Goal: Navigation & Orientation: Find specific page/section

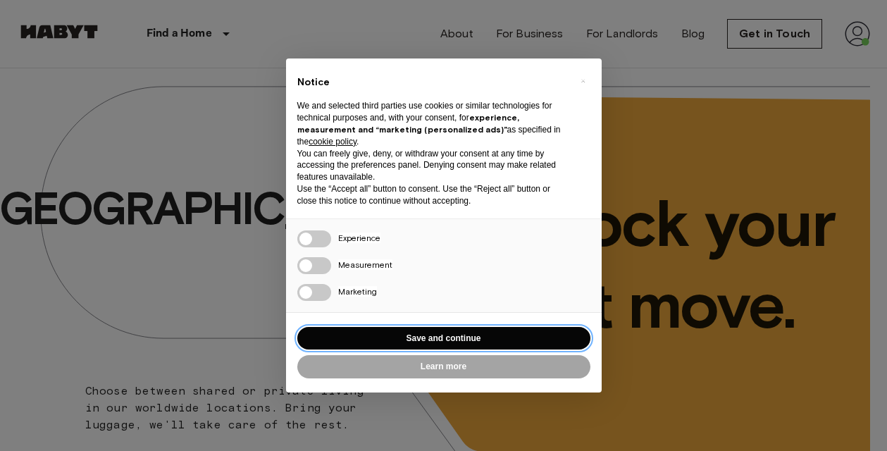
click at [471, 339] on button "Save and continue" at bounding box center [443, 338] width 293 height 23
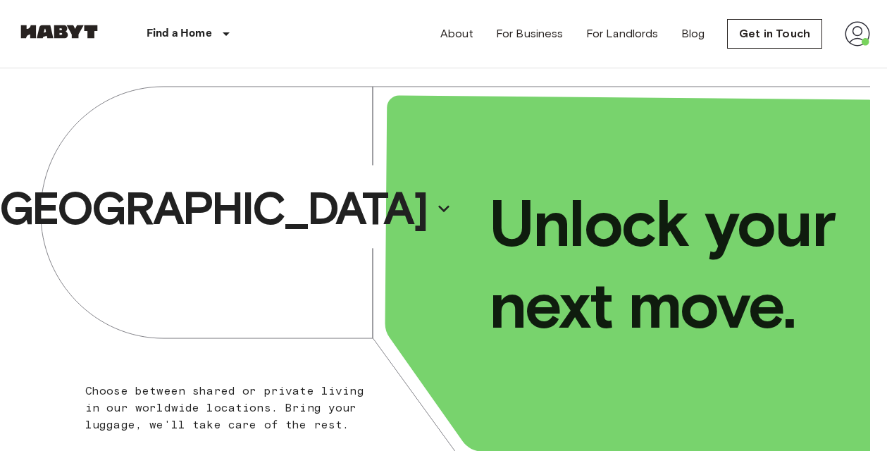
click at [856, 31] on img at bounding box center [857, 33] width 25 height 25
click at [856, 31] on div at bounding box center [443, 225] width 887 height 451
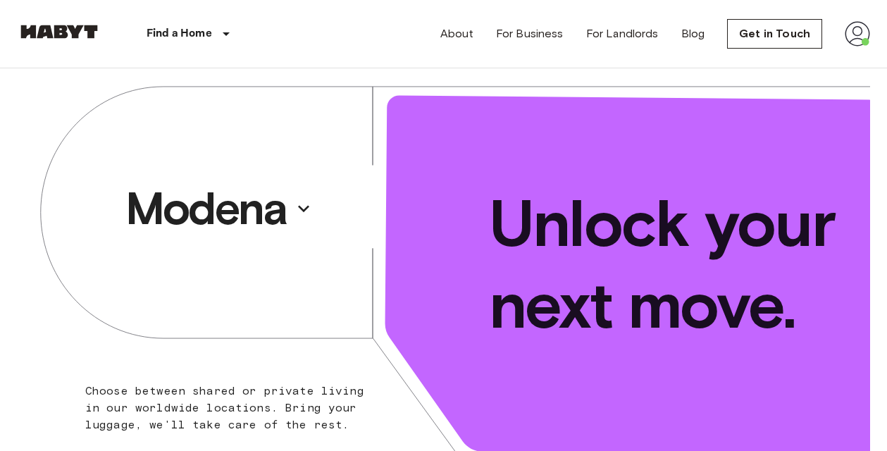
click at [854, 32] on img at bounding box center [857, 33] width 25 height 25
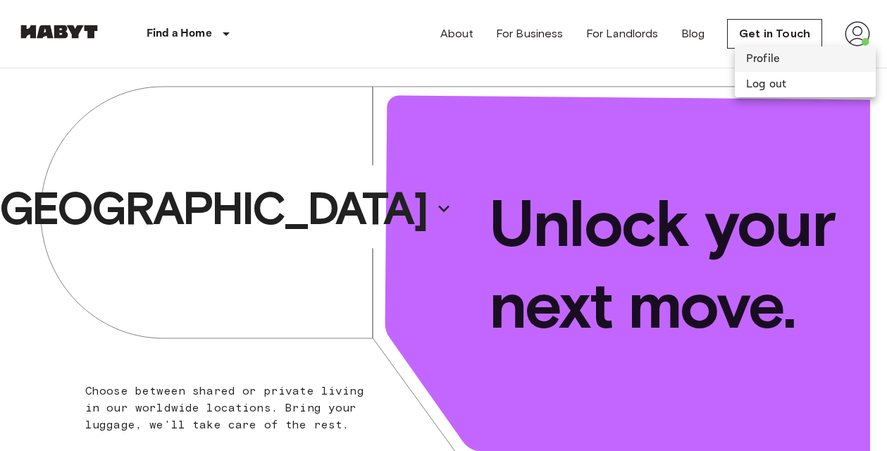
click at [781, 57] on li "Profile" at bounding box center [805, 59] width 141 height 25
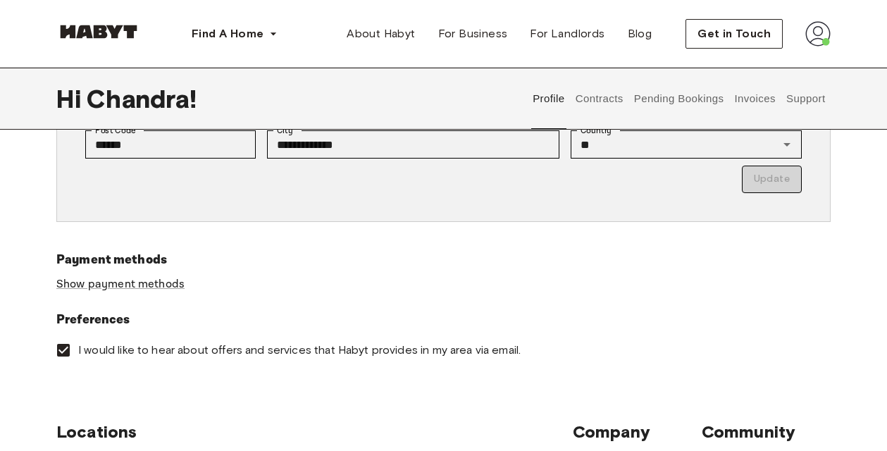
scroll to position [353, 0]
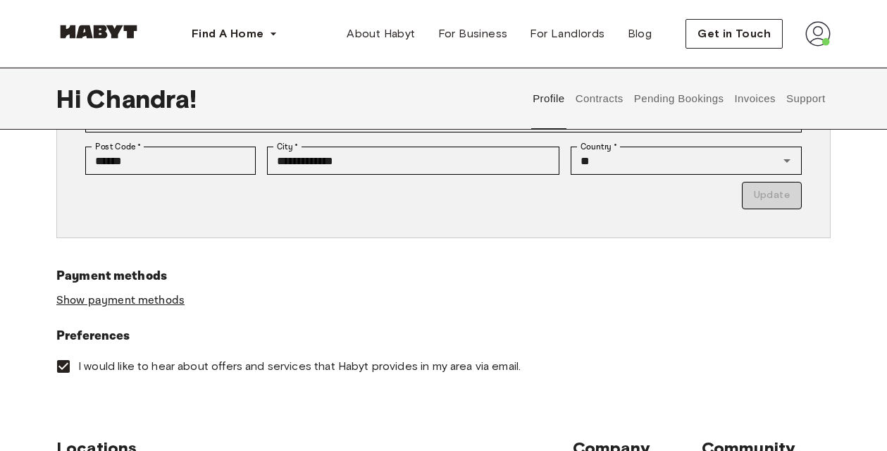
click at [128, 306] on link "Show payment methods" at bounding box center [120, 300] width 128 height 15
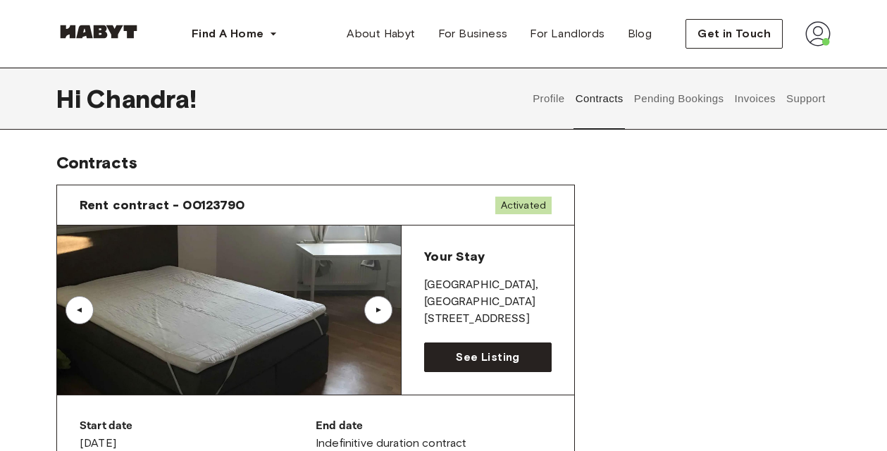
click at [677, 95] on button "Pending Bookings" at bounding box center [679, 99] width 94 height 62
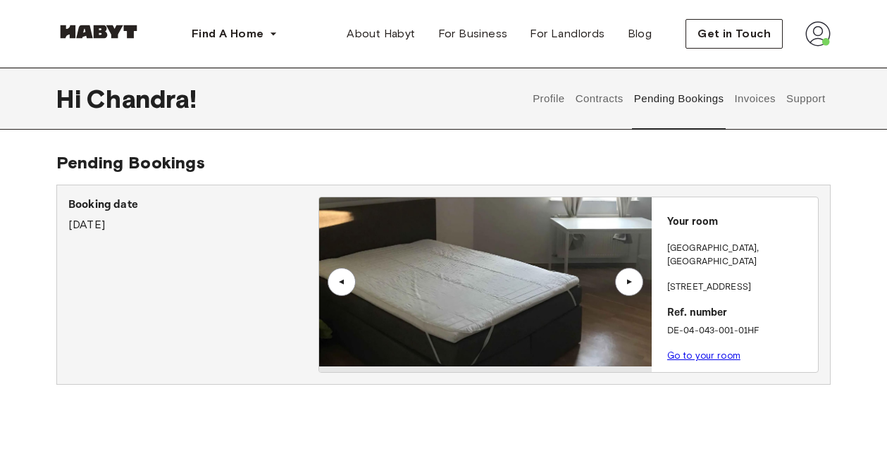
click at [767, 102] on button "Invoices" at bounding box center [755, 99] width 44 height 62
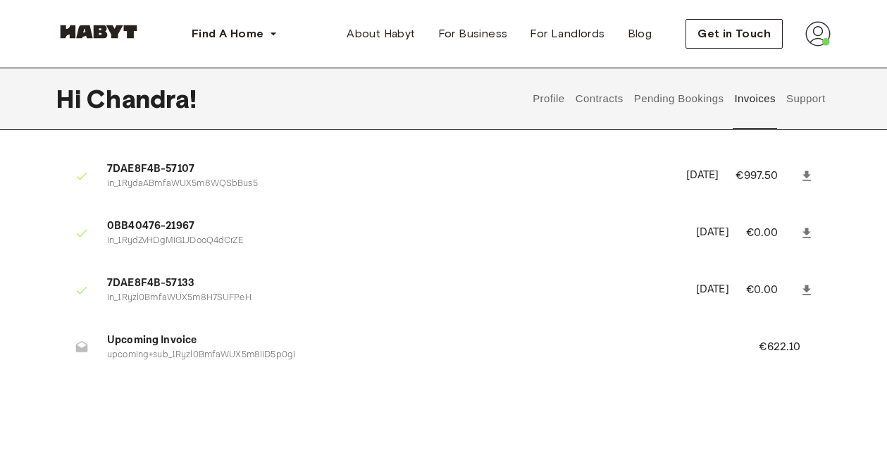
scroll to position [44, 0]
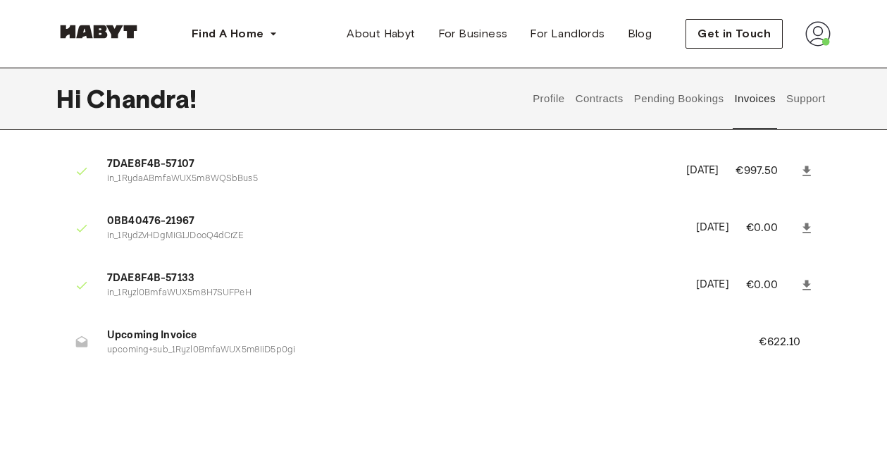
click at [211, 347] on p "upcoming+sub_1Ryzl0BmfaWUX5m8IiD5p0gi" at bounding box center [416, 350] width 618 height 13
click at [77, 342] on icon at bounding box center [82, 341] width 12 height 11
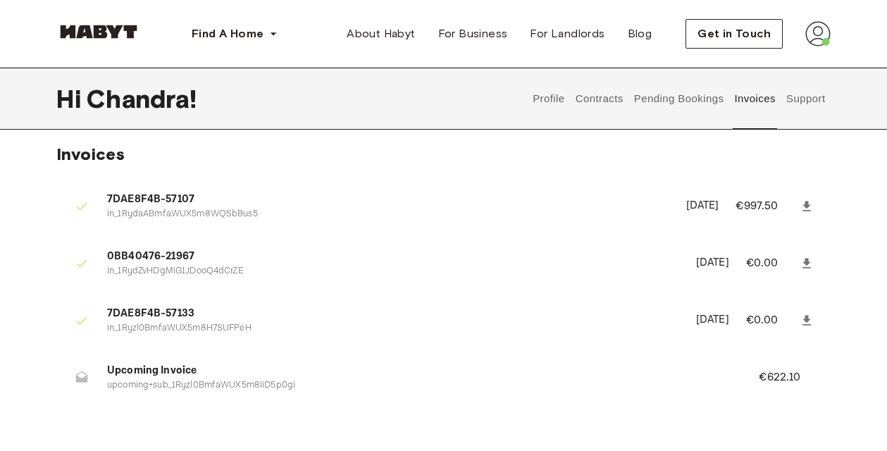
scroll to position [0, 0]
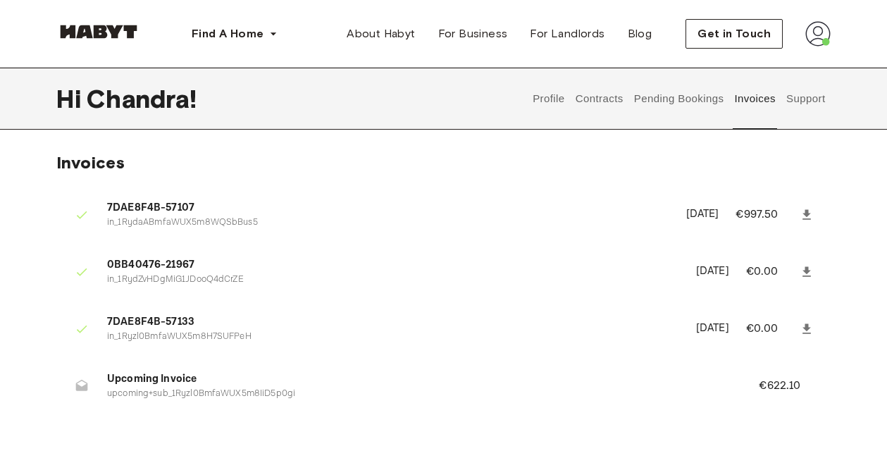
click at [800, 92] on button "Support" at bounding box center [805, 99] width 43 height 62
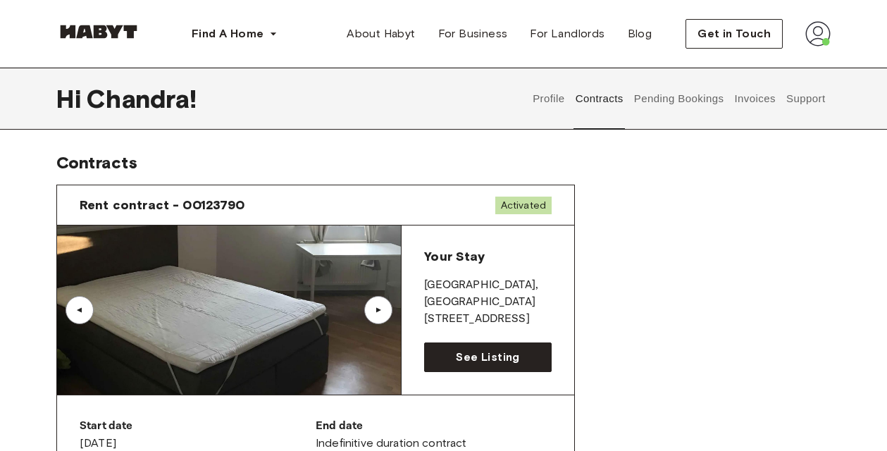
click at [817, 42] on img at bounding box center [817, 33] width 25 height 25
click at [653, 110] on button "Pending Bookings" at bounding box center [679, 99] width 94 height 62
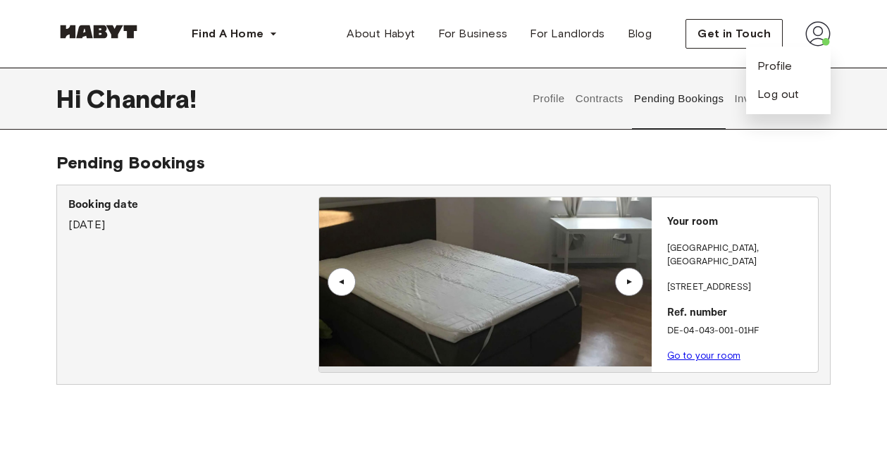
click at [557, 142] on div "Hi Chandra ! Profile Contracts Pending Bookings Invoices Support Pending Bookin…" at bounding box center [443, 238] width 887 height 340
click at [686, 350] on link "Go to your room" at bounding box center [703, 355] width 73 height 11
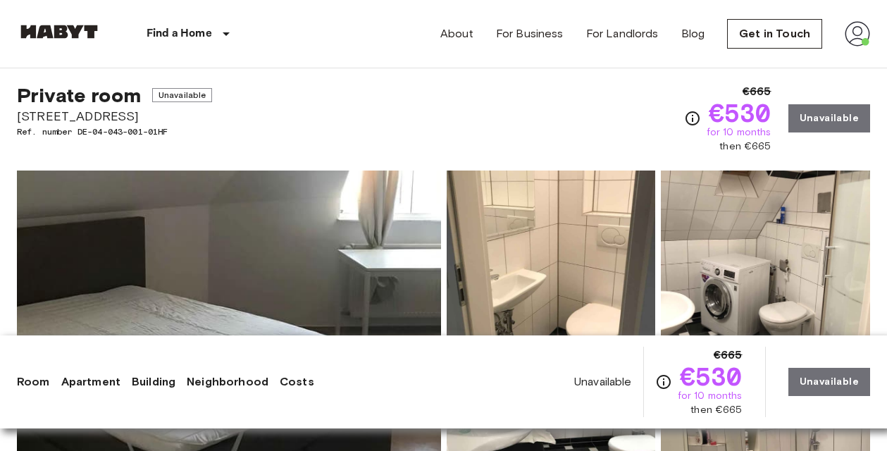
scroll to position [88, 0]
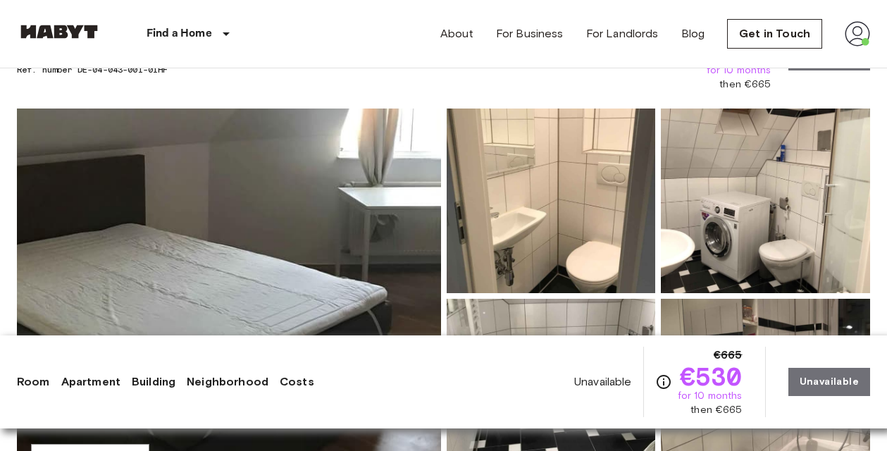
click at [304, 252] on img at bounding box center [229, 296] width 424 height 375
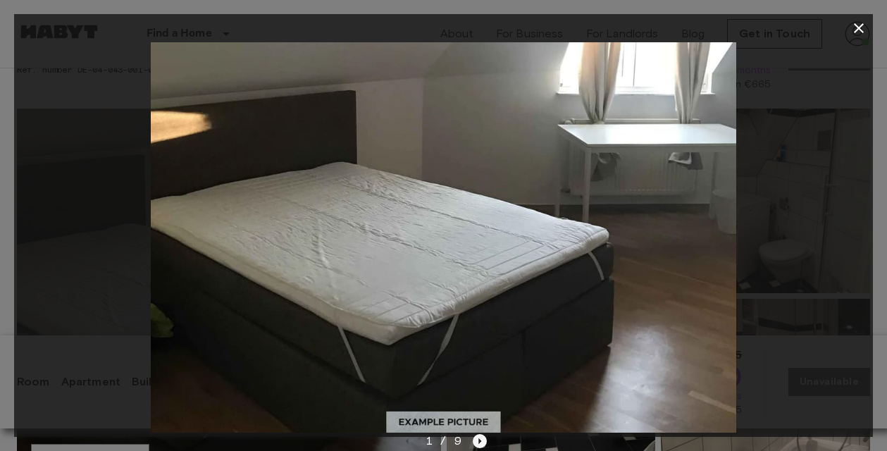
click at [481, 442] on icon "Next image" at bounding box center [480, 441] width 14 height 14
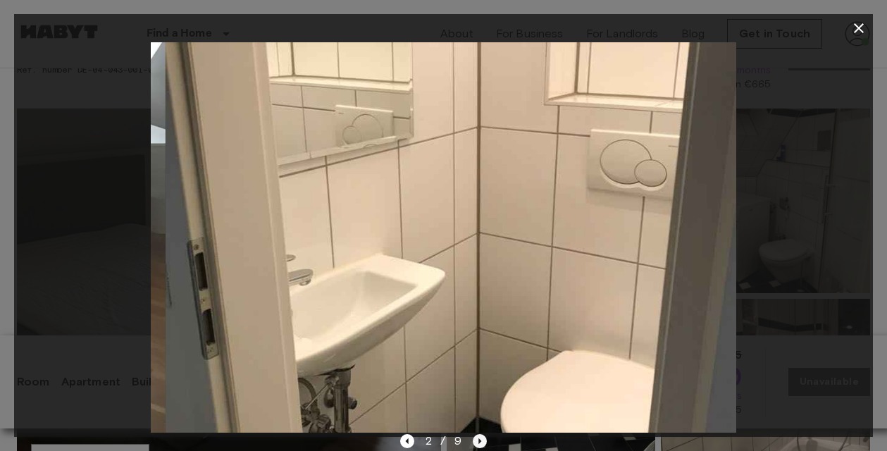
click at [481, 442] on icon "Next image" at bounding box center [480, 441] width 14 height 14
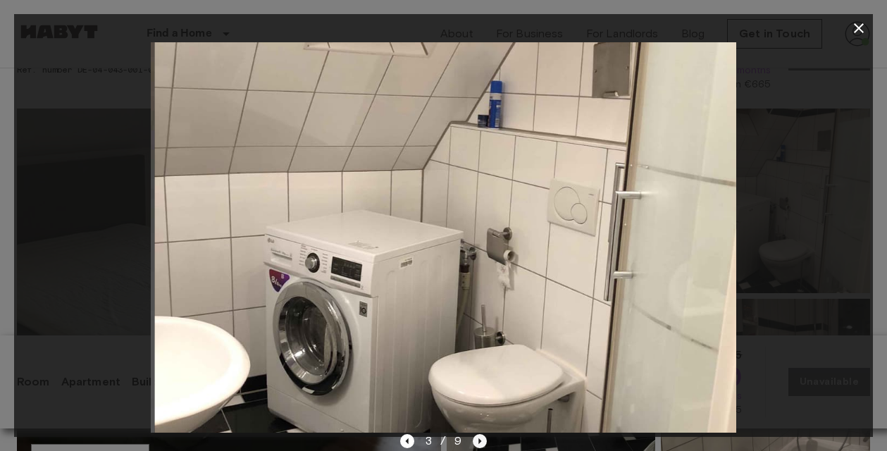
click at [481, 442] on icon "Next image" at bounding box center [480, 441] width 14 height 14
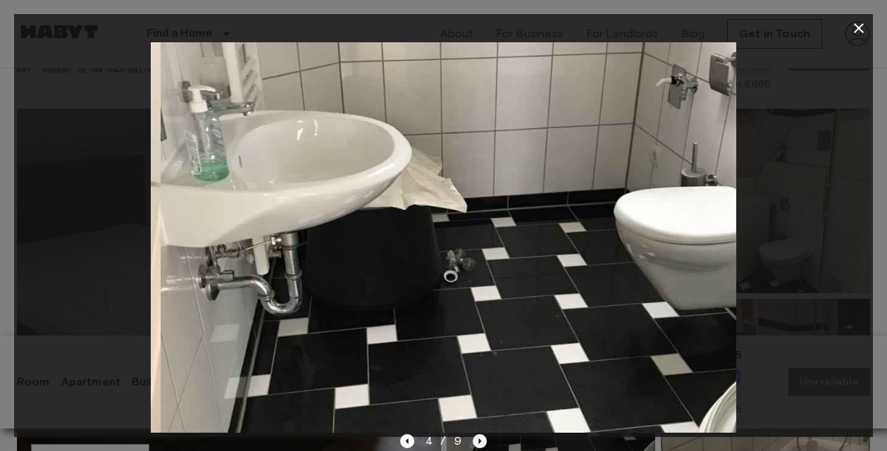
click at [481, 442] on icon "Next image" at bounding box center [480, 441] width 14 height 14
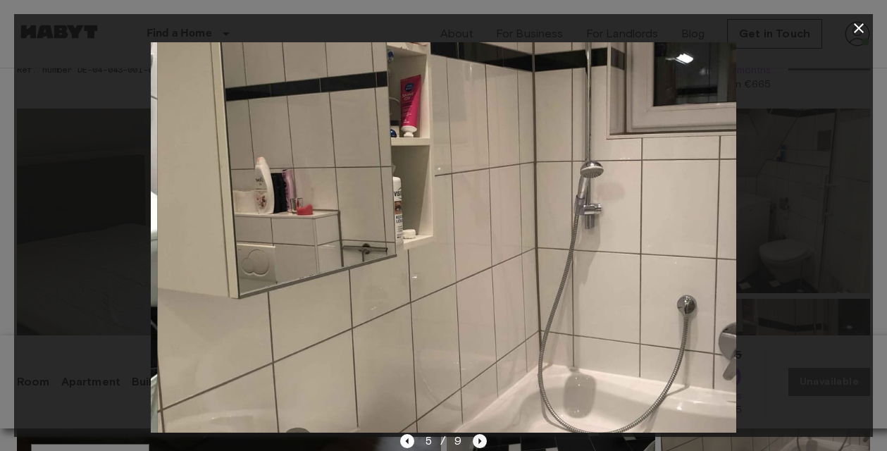
click at [481, 442] on icon "Next image" at bounding box center [480, 441] width 14 height 14
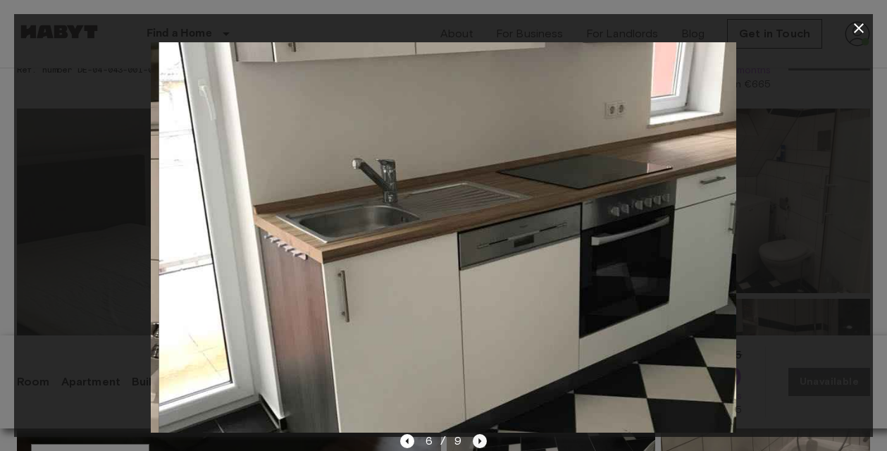
click at [481, 442] on icon "Next image" at bounding box center [480, 441] width 14 height 14
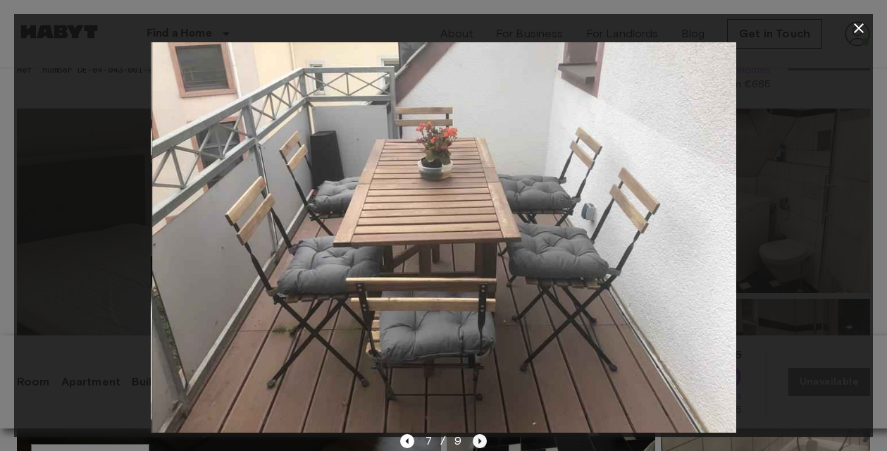
click at [481, 442] on icon "Next image" at bounding box center [480, 441] width 14 height 14
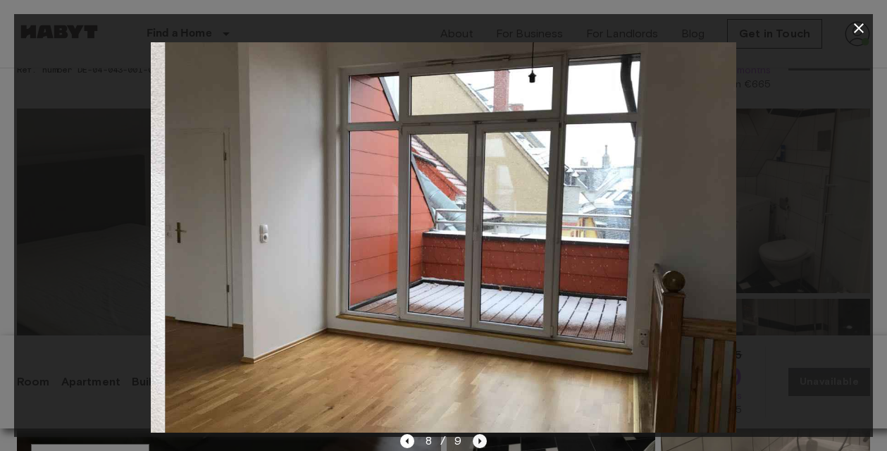
click at [481, 442] on icon "Next image" at bounding box center [480, 441] width 14 height 14
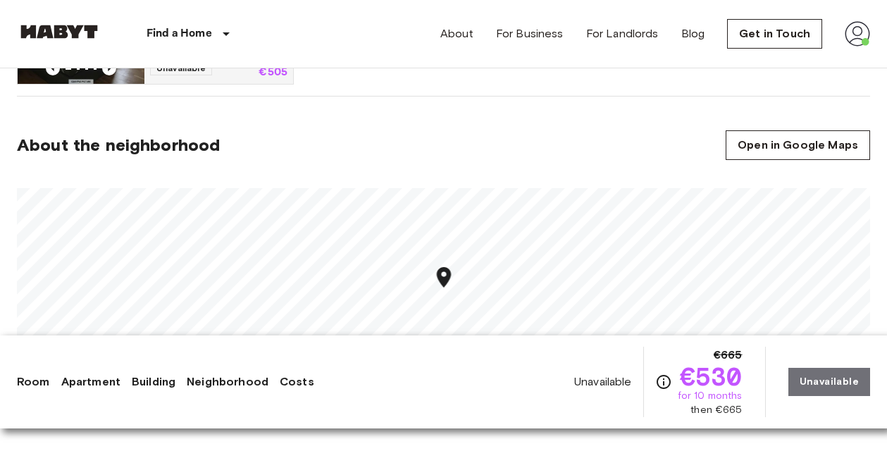
scroll to position [956, 0]
